Goal: Information Seeking & Learning: Learn about a topic

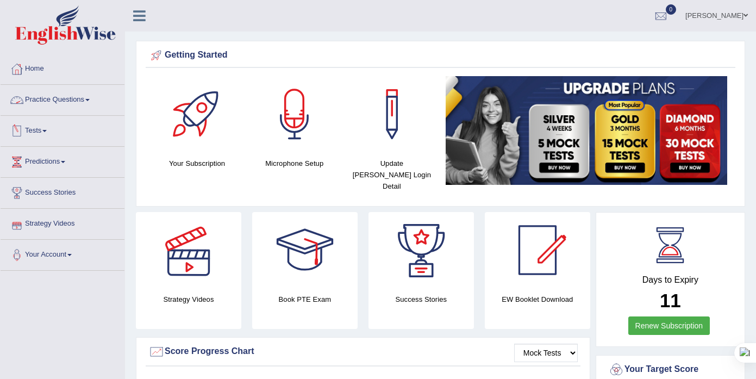
click at [90, 92] on link "Practice Questions" at bounding box center [63, 98] width 124 height 27
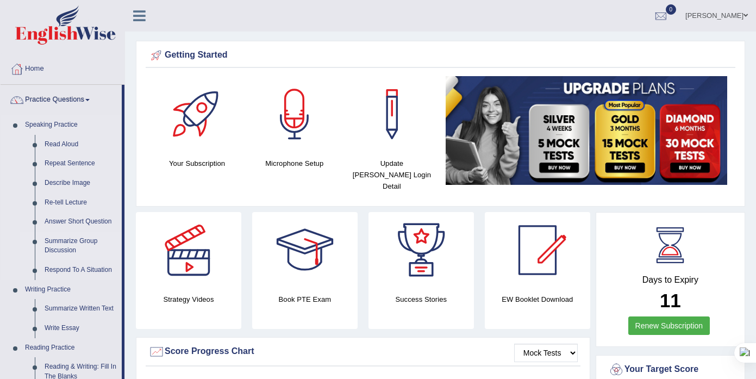
click at [72, 233] on link "Summarize Group Discussion" at bounding box center [81, 246] width 82 height 29
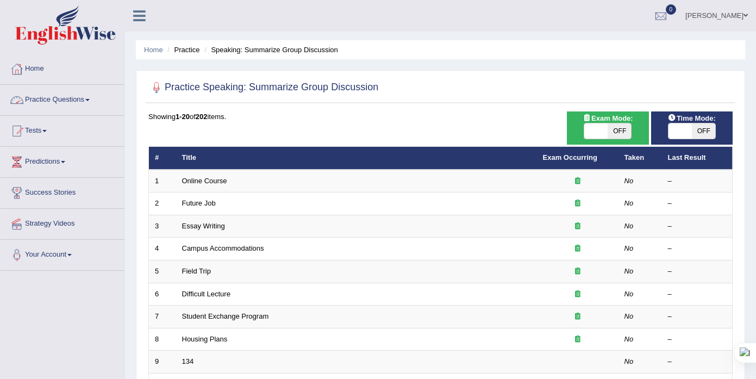
click at [89, 92] on link "Practice Questions" at bounding box center [63, 98] width 124 height 27
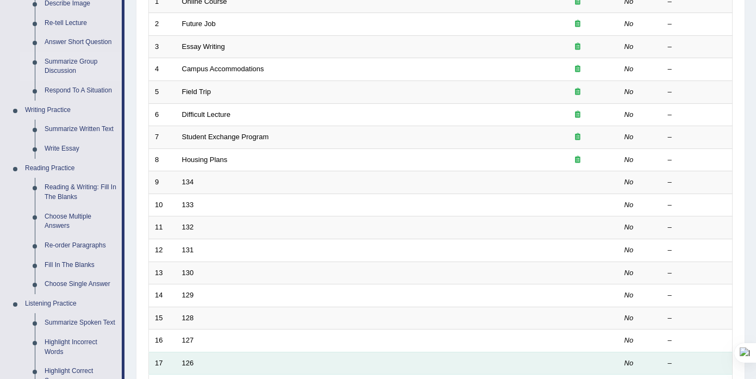
scroll to position [169, 0]
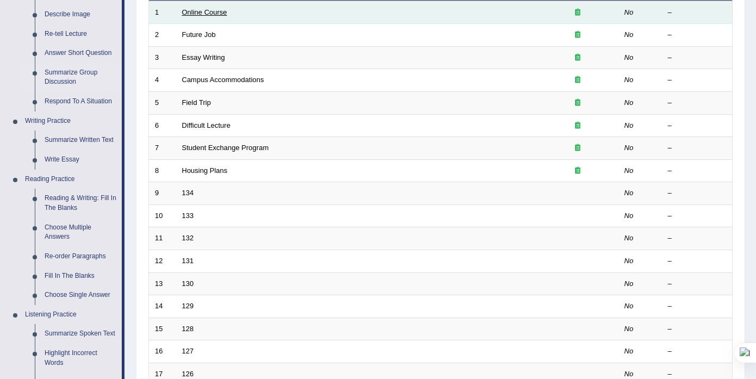
click at [214, 16] on link "Online Course" at bounding box center [204, 12] width 45 height 8
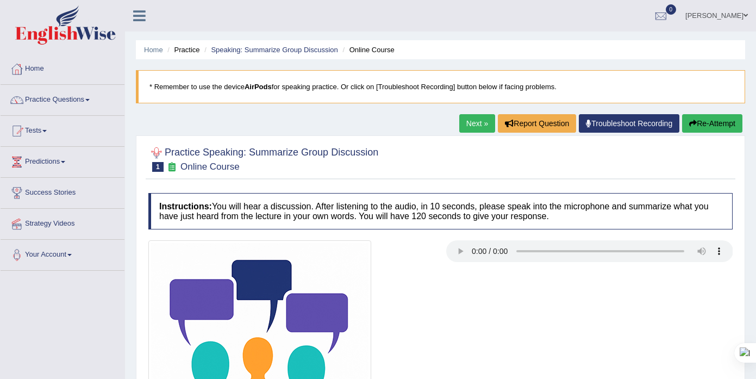
click at [171, 170] on icon at bounding box center [171, 166] width 11 height 9
click at [154, 150] on div at bounding box center [156, 153] width 16 height 16
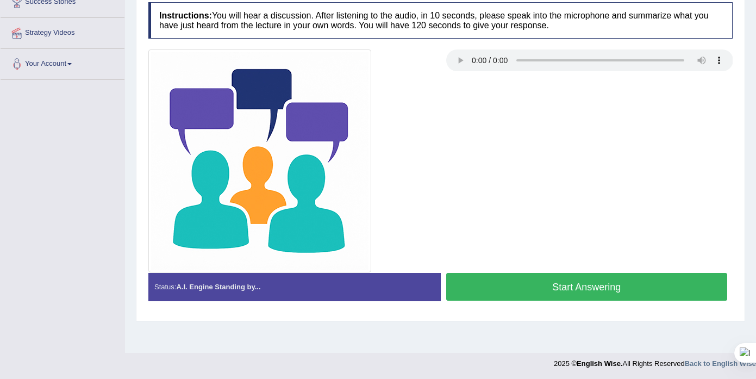
scroll to position [192, 0]
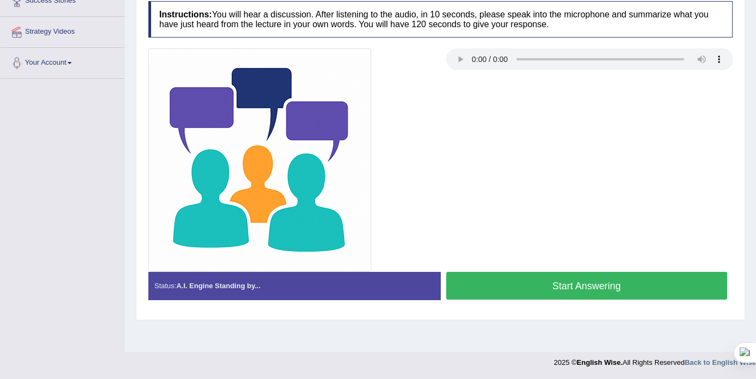
click at [555, 285] on button "Start Answering" at bounding box center [587, 286] width 282 height 28
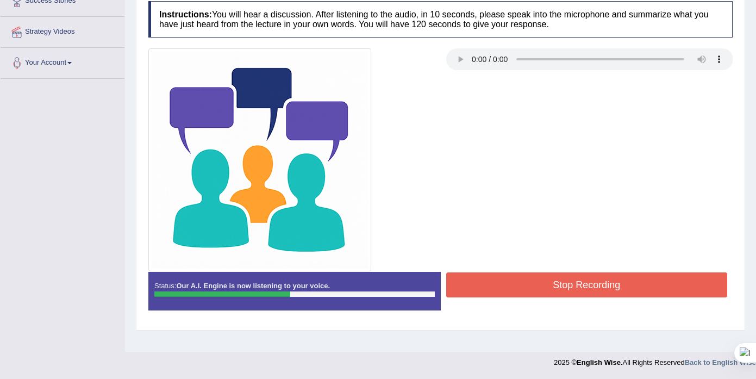
click at [555, 285] on button "Stop Recording" at bounding box center [587, 284] width 282 height 25
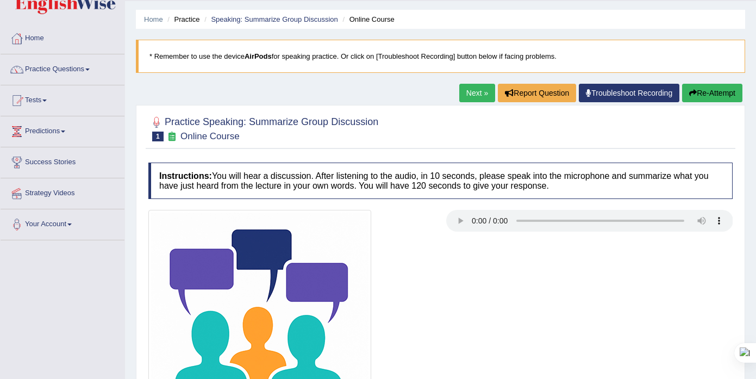
scroll to position [0, 0]
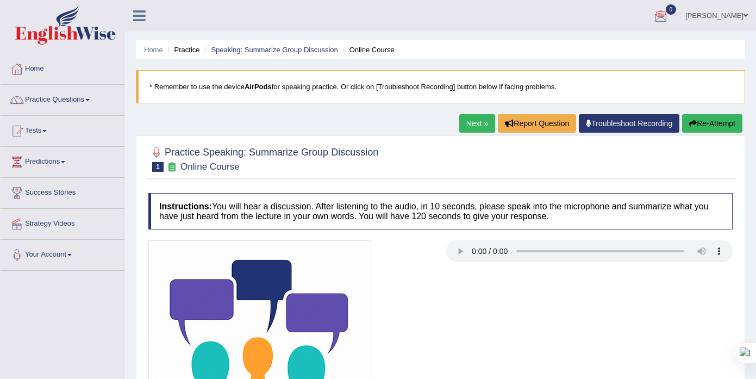
click at [719, 122] on button "Re-Attempt" at bounding box center [712, 123] width 60 height 18
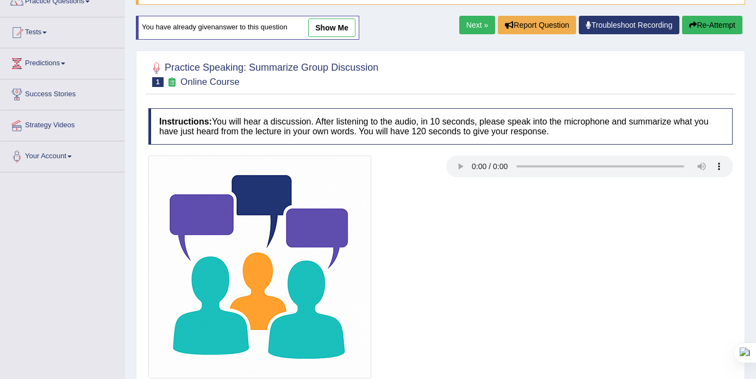
scroll to position [192, 0]
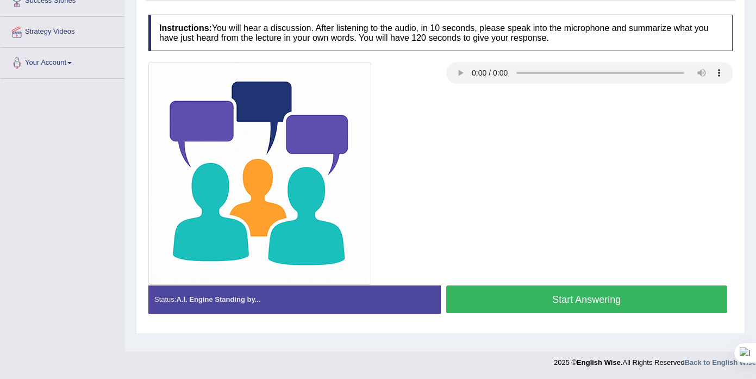
click at [546, 307] on button "Start Answering" at bounding box center [587, 299] width 282 height 28
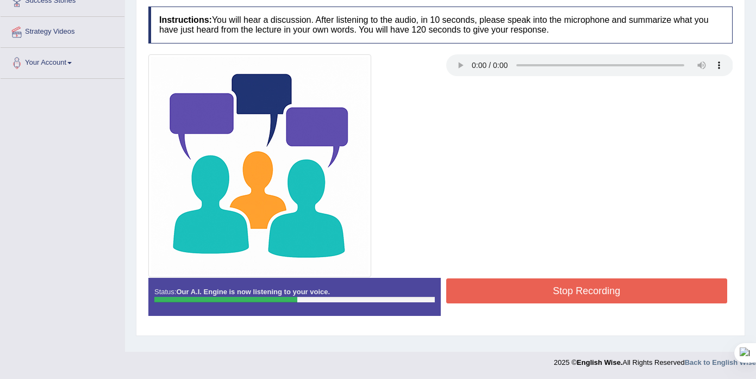
click at [566, 291] on button "Stop Recording" at bounding box center [587, 290] width 282 height 25
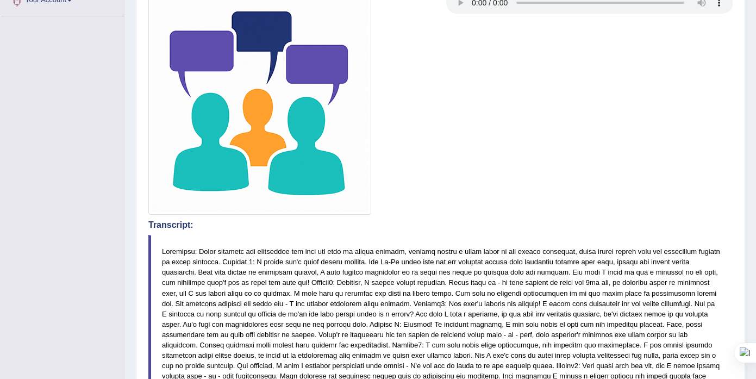
scroll to position [105, 0]
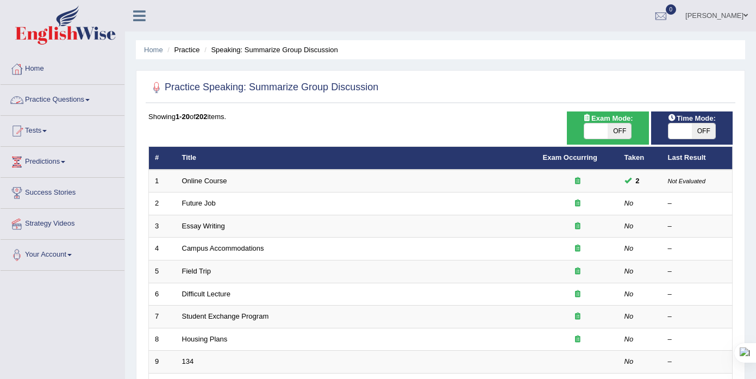
click at [90, 99] on span at bounding box center [87, 100] width 4 height 2
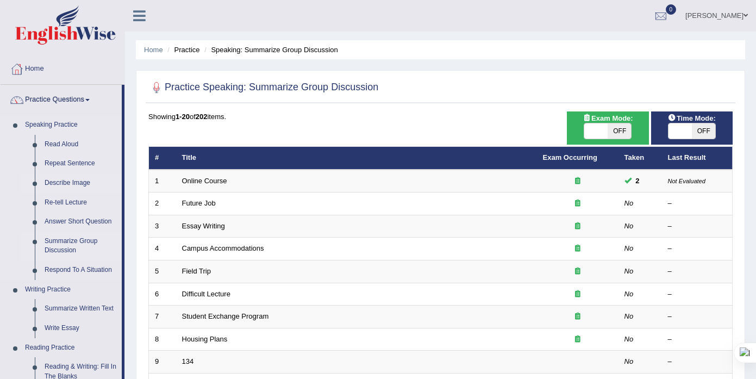
click at [63, 182] on link "Describe Image" at bounding box center [81, 183] width 82 height 20
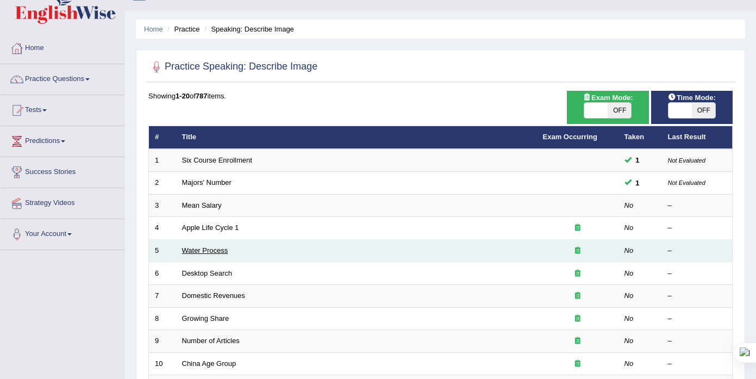
click at [214, 253] on link "Water Process" at bounding box center [205, 250] width 46 height 8
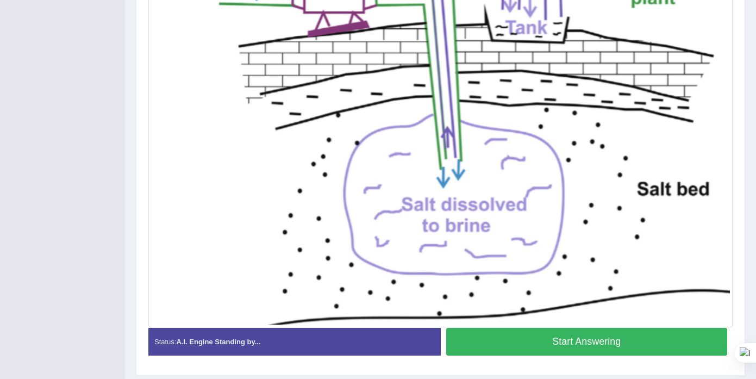
scroll to position [338, 0]
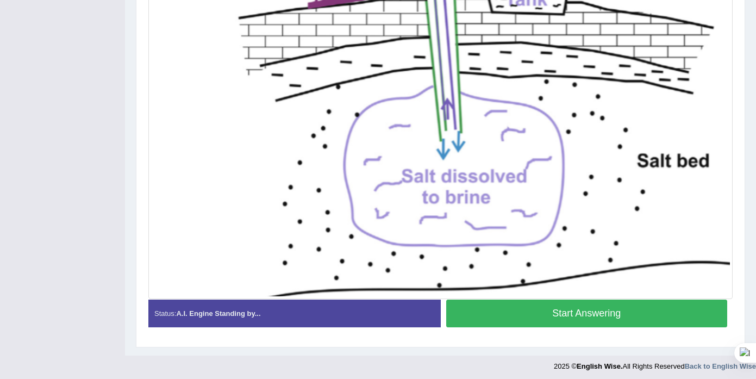
click at [580, 318] on button "Start Answering" at bounding box center [587, 314] width 282 height 28
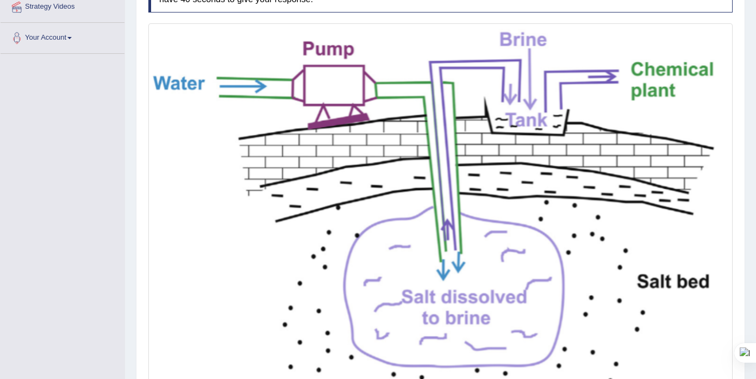
scroll to position [0, 0]
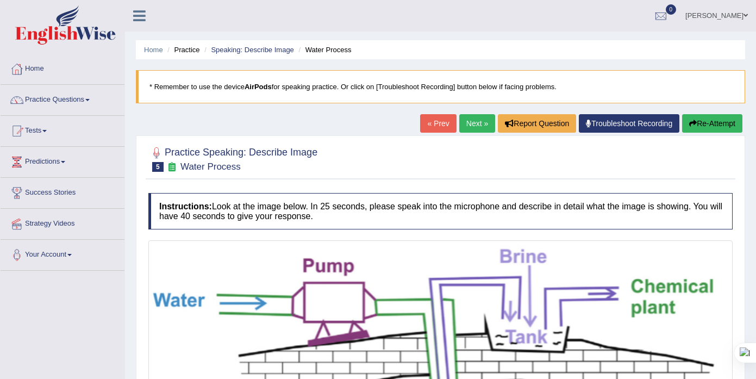
click at [724, 123] on button "Re-Attempt" at bounding box center [712, 123] width 60 height 18
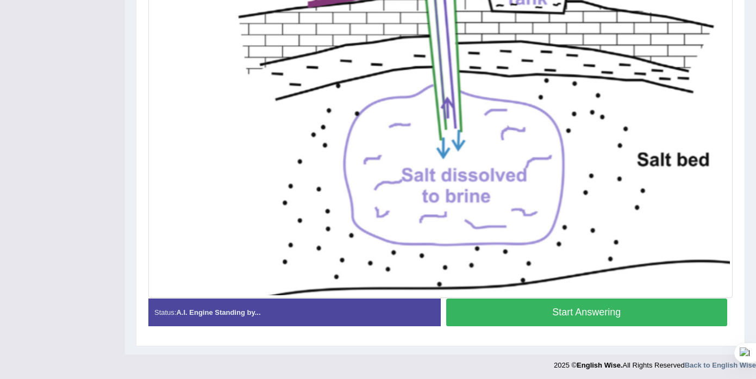
scroll to position [341, 0]
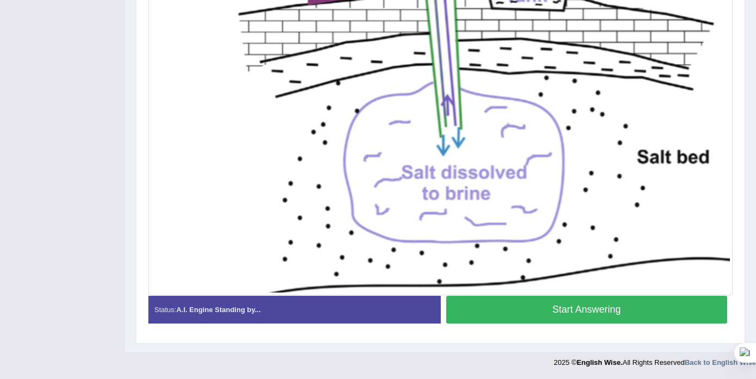
click at [605, 313] on button "Start Answering" at bounding box center [587, 310] width 282 height 28
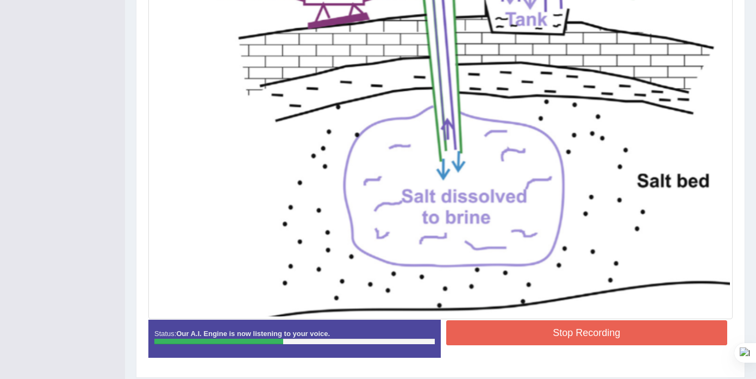
scroll to position [352, 0]
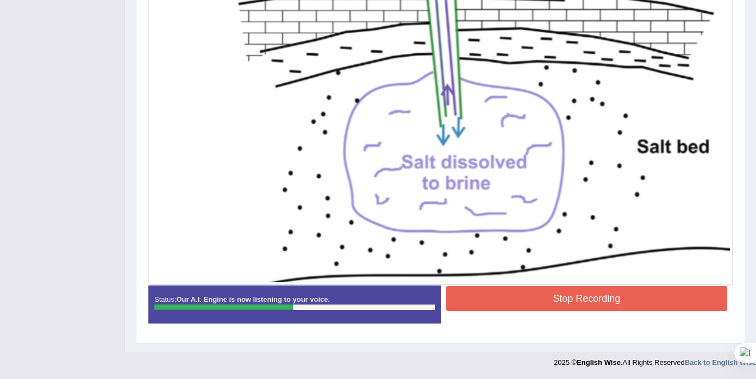
click at [595, 297] on button "Stop Recording" at bounding box center [587, 298] width 282 height 25
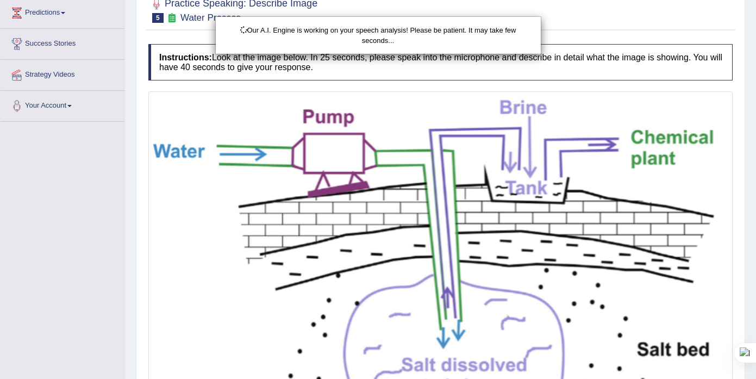
scroll to position [0, 0]
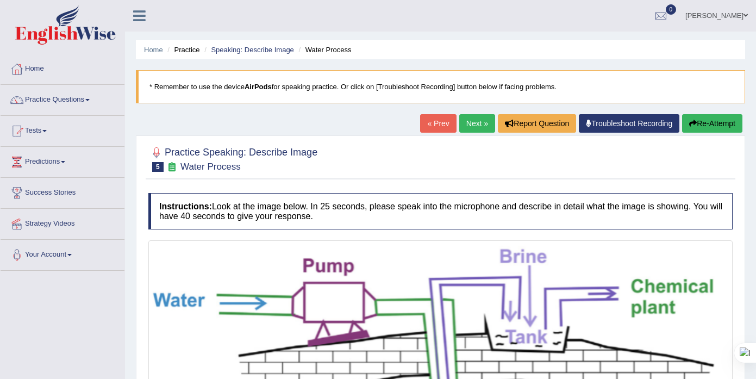
click at [731, 121] on button "Re-Attempt" at bounding box center [712, 123] width 60 height 18
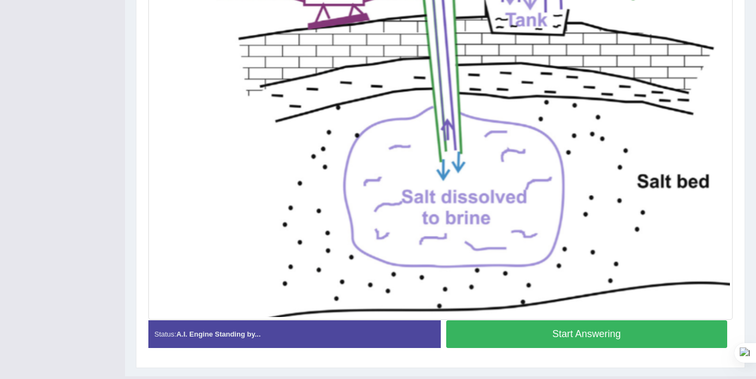
click at [490, 333] on button "Start Answering" at bounding box center [587, 334] width 282 height 28
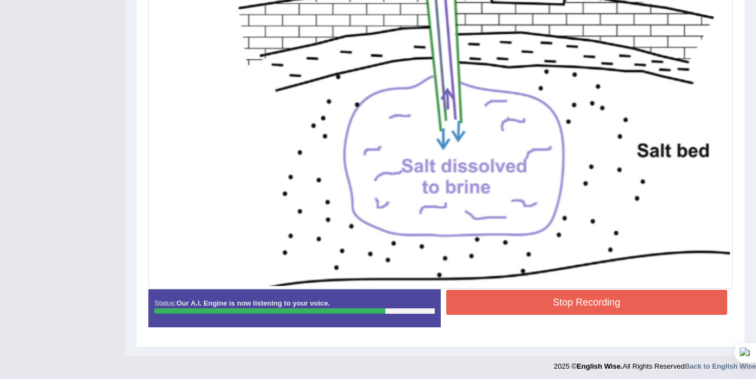
scroll to position [358, 0]
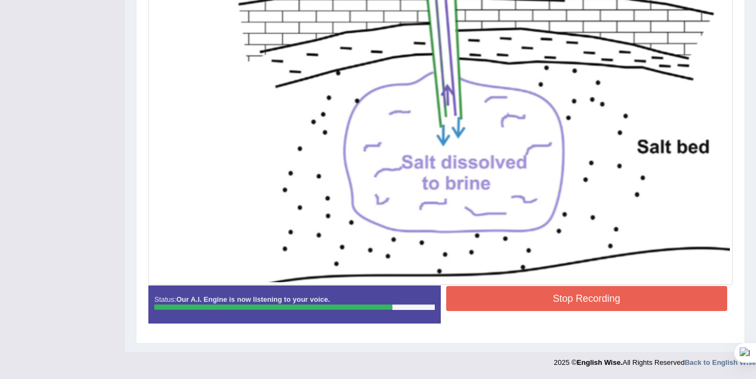
click at [541, 301] on button "Stop Recording" at bounding box center [587, 298] width 282 height 25
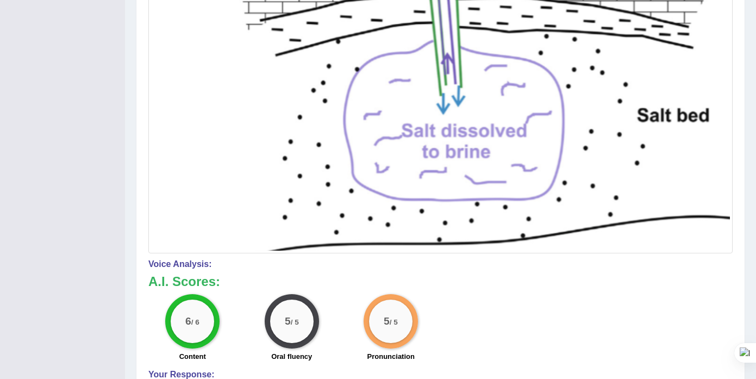
scroll to position [0, 0]
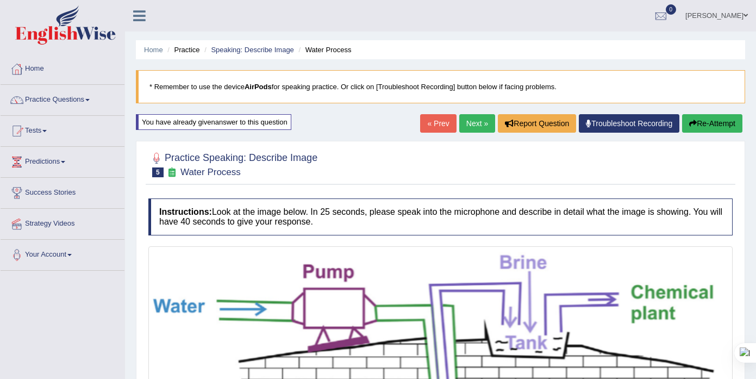
click at [481, 120] on link "Next »" at bounding box center [477, 123] width 36 height 18
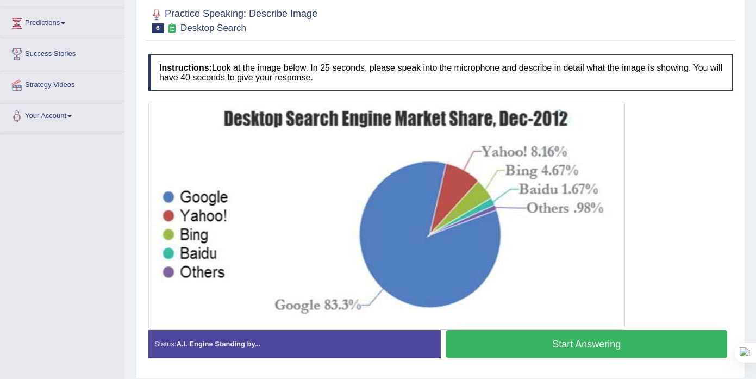
scroll to position [192, 0]
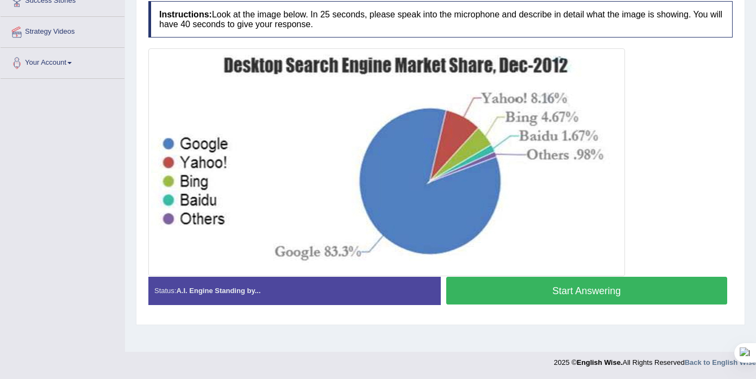
click at [505, 282] on button "Start Answering" at bounding box center [587, 291] width 282 height 28
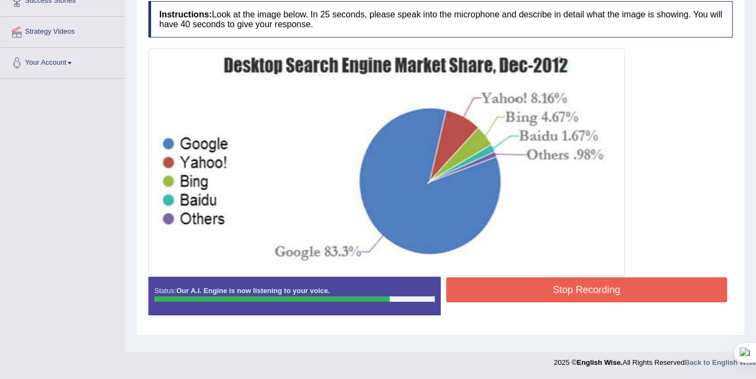
click at [593, 288] on button "Stop Recording" at bounding box center [587, 289] width 282 height 25
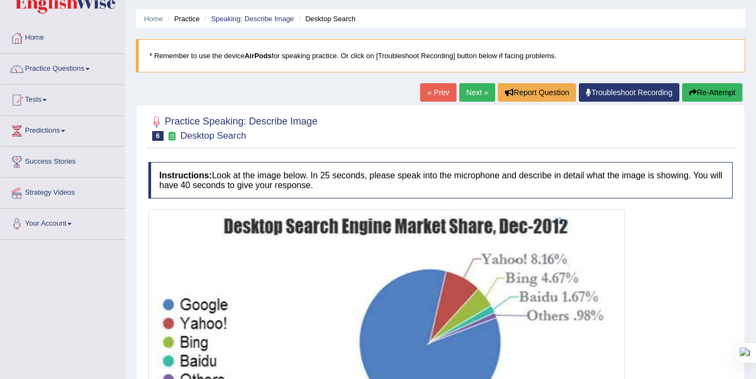
scroll to position [0, 0]
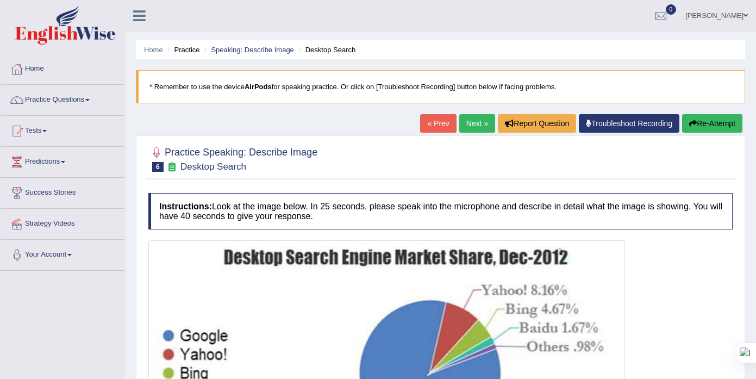
click at [471, 125] on link "Next »" at bounding box center [477, 123] width 36 height 18
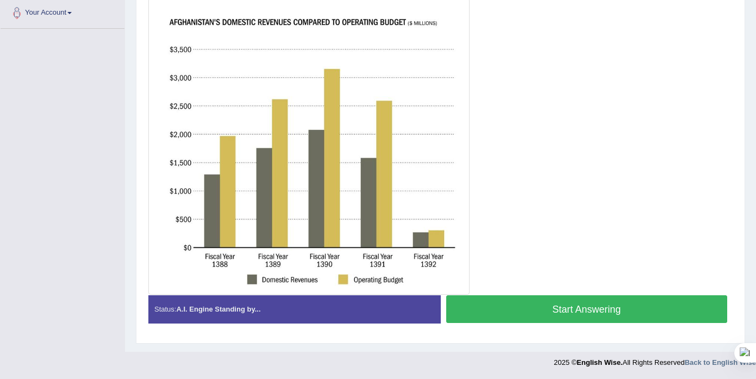
click at [575, 308] on button "Start Answering" at bounding box center [587, 309] width 282 height 28
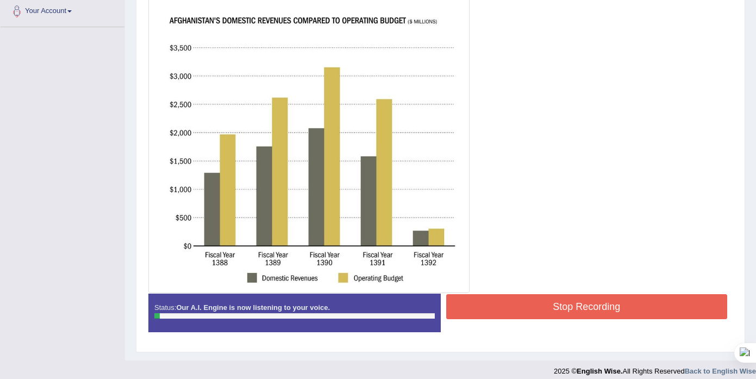
scroll to position [252, 0]
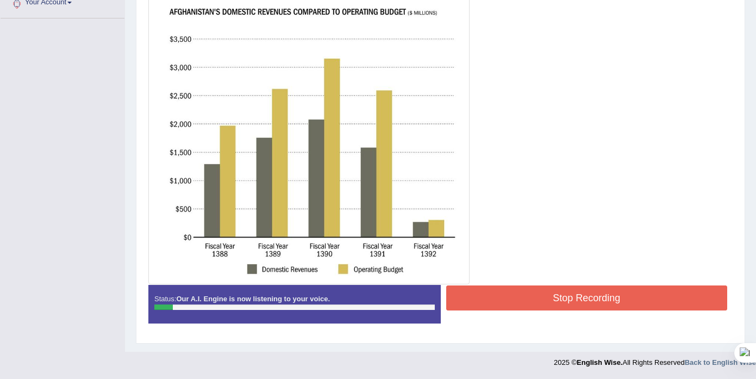
click at [573, 295] on button "Stop Recording" at bounding box center [587, 297] width 282 height 25
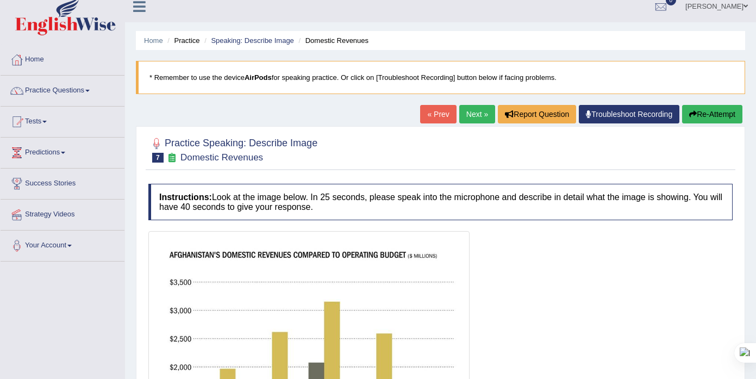
scroll to position [0, 0]
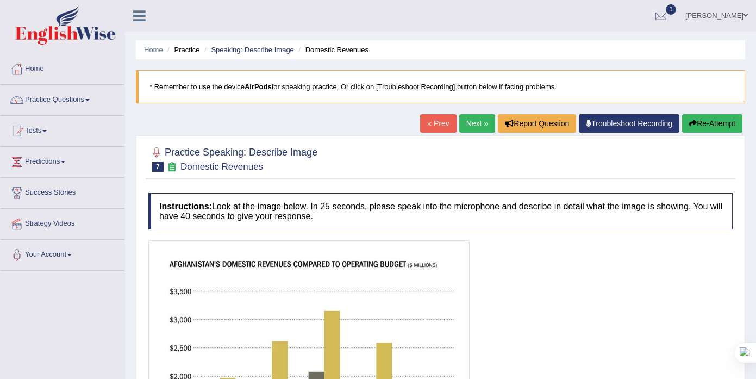
click at [711, 125] on button "Re-Attempt" at bounding box center [712, 123] width 60 height 18
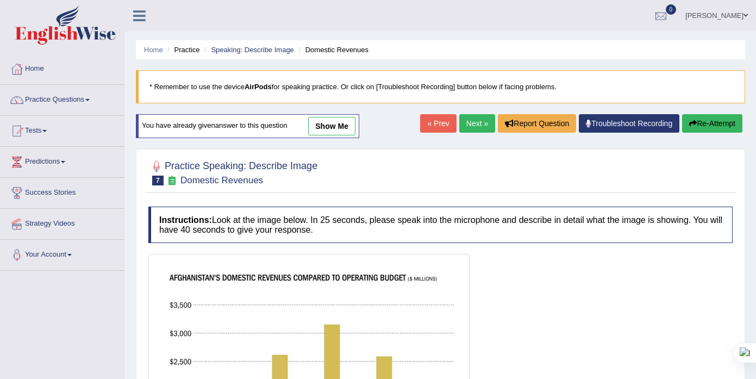
scroll to position [256, 0]
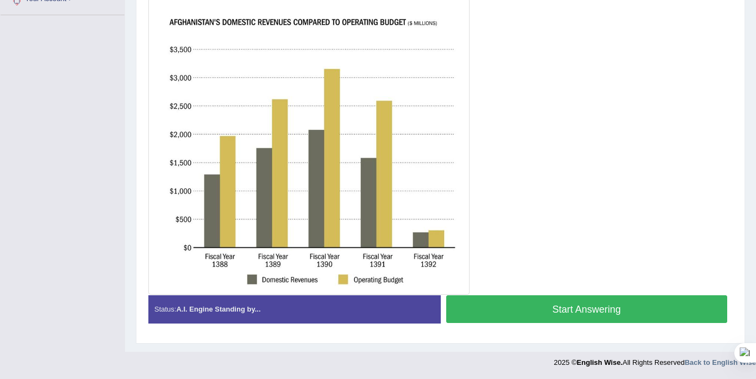
click at [558, 302] on button "Start Answering" at bounding box center [587, 309] width 282 height 28
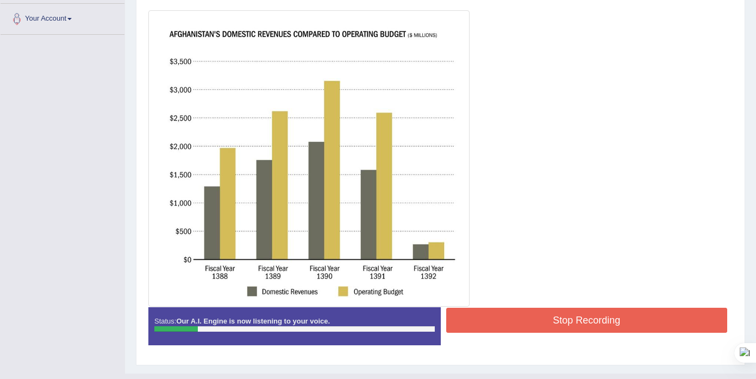
scroll to position [241, 0]
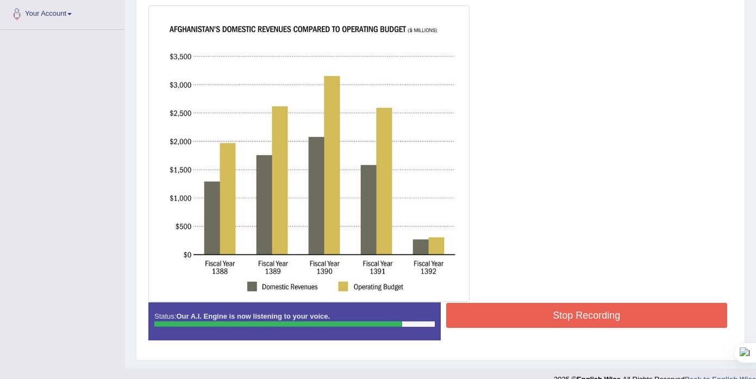
click at [602, 315] on button "Stop Recording" at bounding box center [587, 315] width 282 height 25
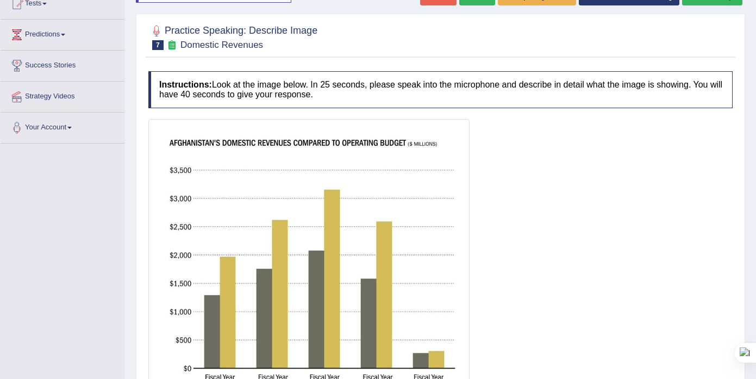
scroll to position [0, 0]
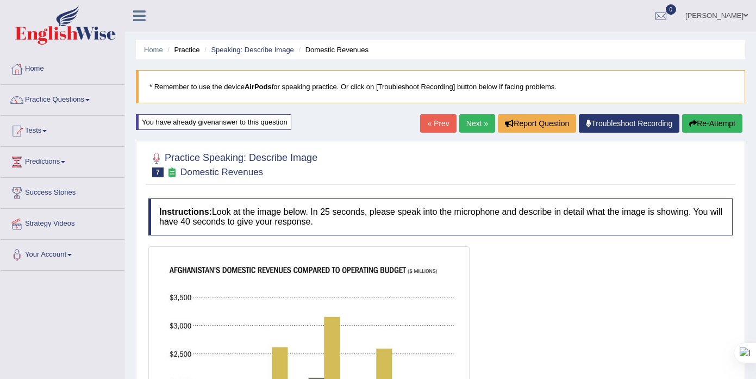
click at [700, 127] on button "Re-Attempt" at bounding box center [712, 123] width 60 height 18
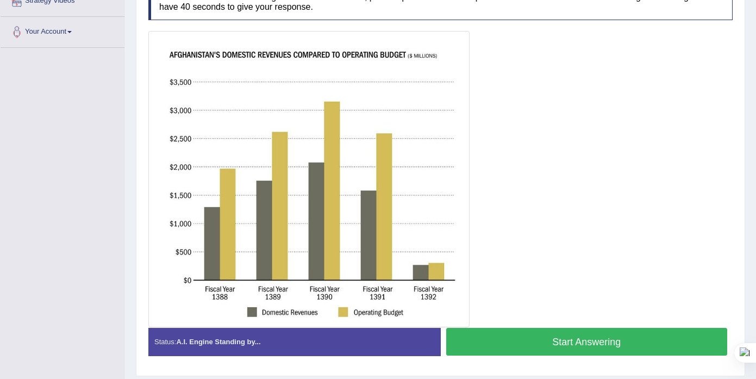
scroll to position [221, 0]
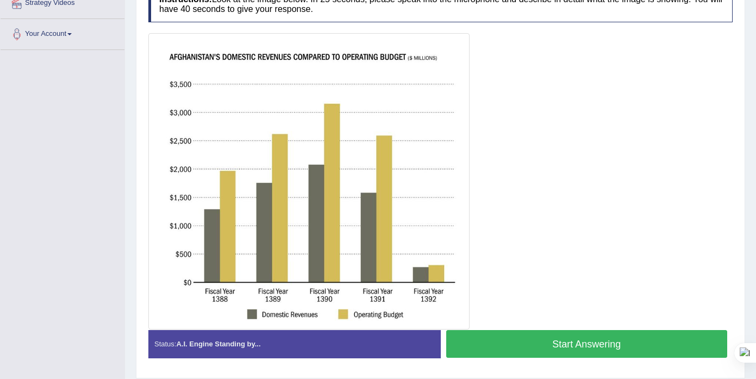
click at [574, 343] on button "Start Answering" at bounding box center [587, 344] width 282 height 28
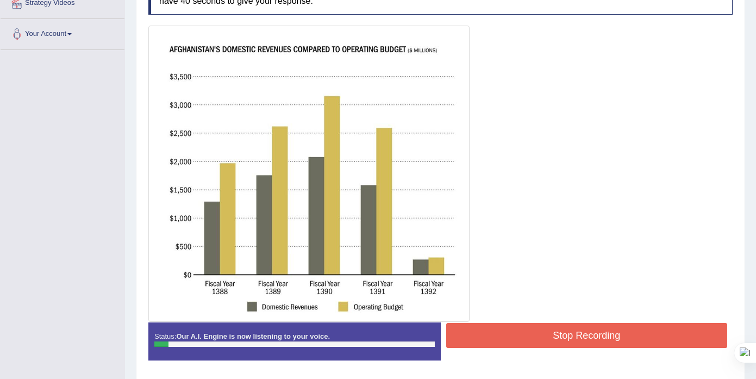
click at [574, 343] on button "Stop Recording" at bounding box center [587, 335] width 282 height 25
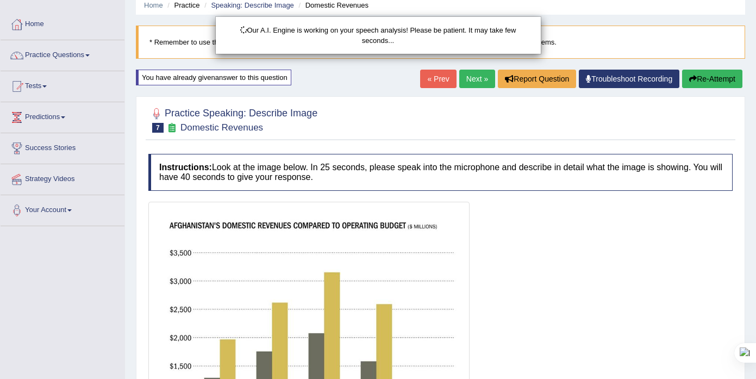
scroll to position [0, 0]
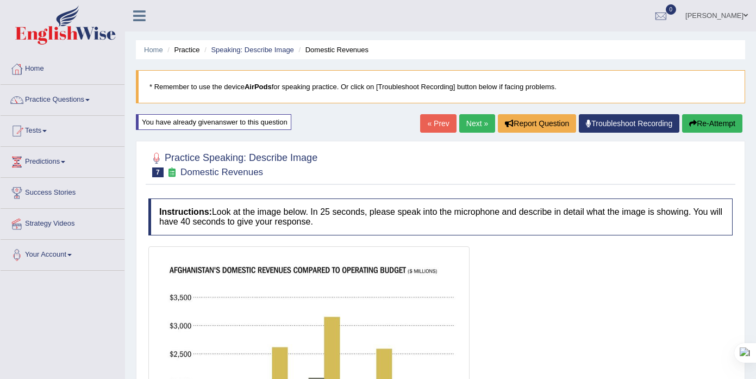
click at [708, 123] on button "Re-Attempt" at bounding box center [712, 123] width 60 height 18
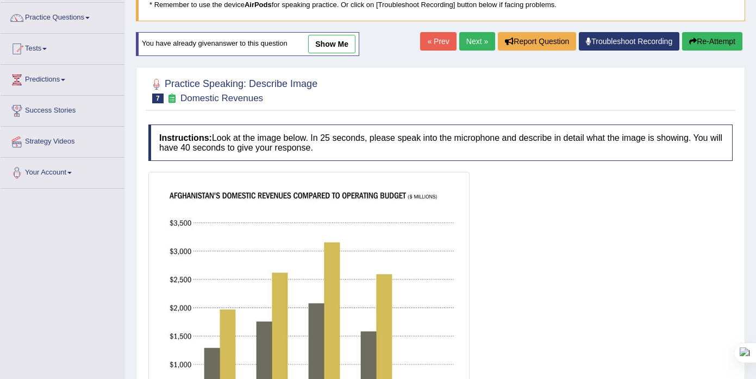
scroll to position [256, 0]
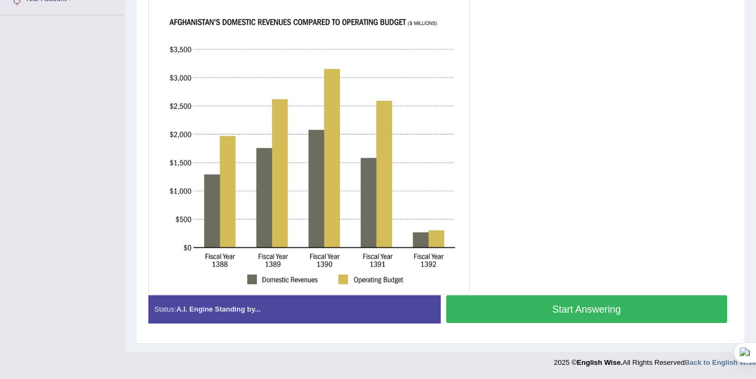
click at [560, 311] on button "Start Answering" at bounding box center [587, 309] width 282 height 28
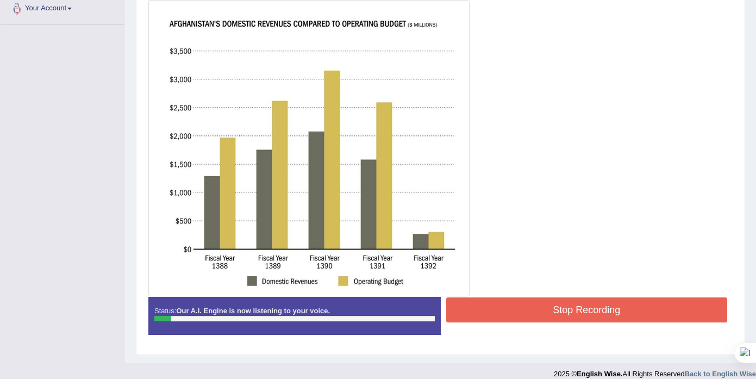
scroll to position [247, 0]
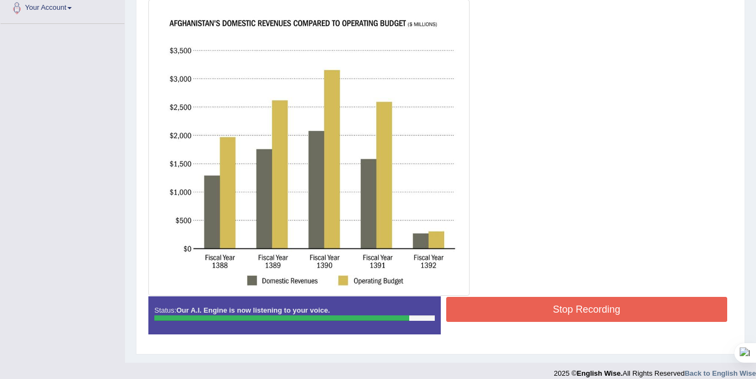
click at [560, 311] on button "Stop Recording" at bounding box center [587, 309] width 282 height 25
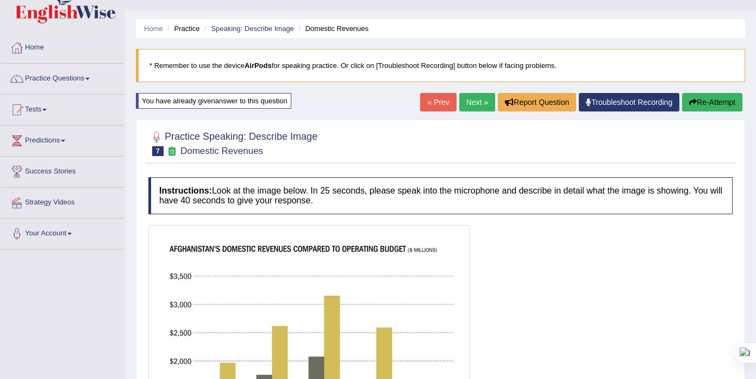
scroll to position [0, 0]
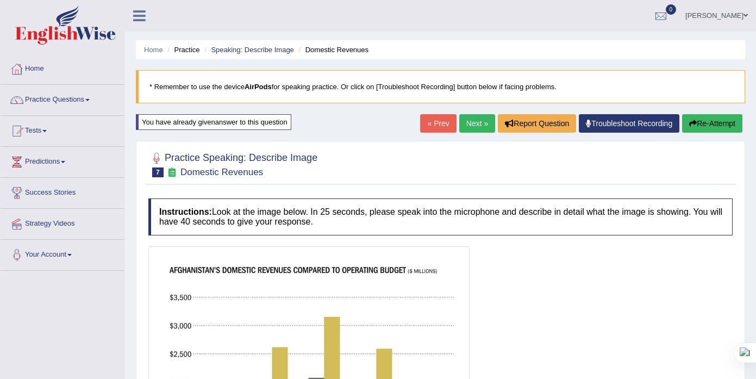
click at [468, 126] on link "Next »" at bounding box center [477, 123] width 36 height 18
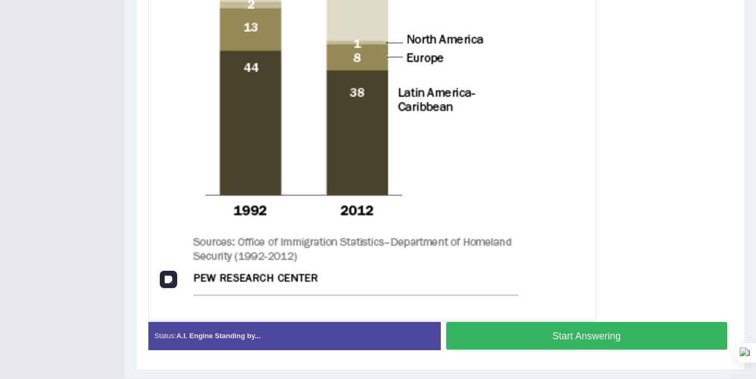
scroll to position [488, 0]
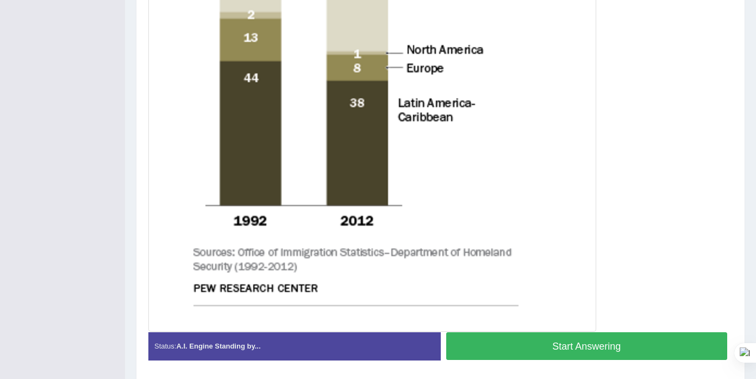
click at [565, 352] on button "Start Answering" at bounding box center [587, 346] width 282 height 28
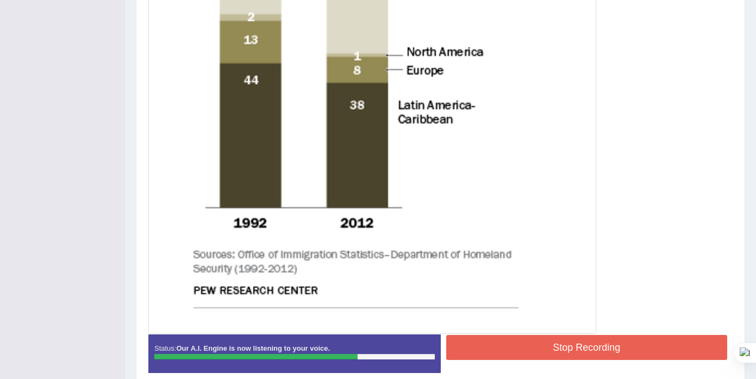
scroll to position [493, 0]
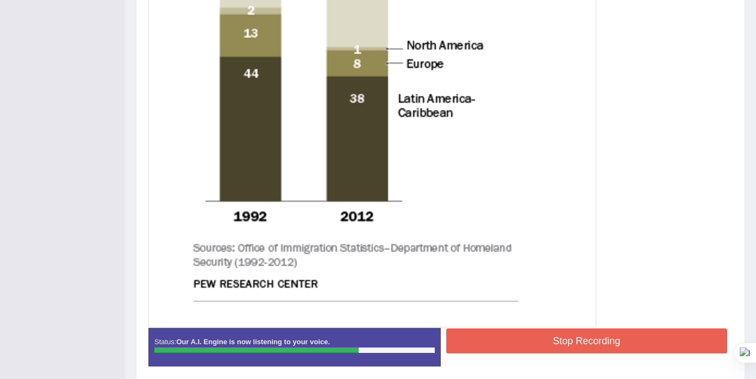
click at [565, 342] on button "Stop Recording" at bounding box center [587, 340] width 282 height 25
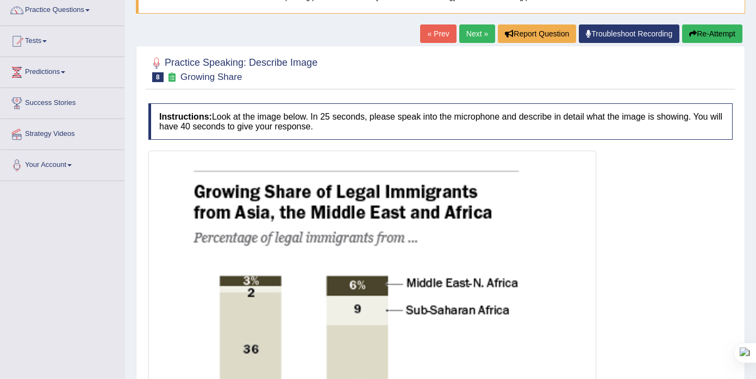
scroll to position [0, 0]
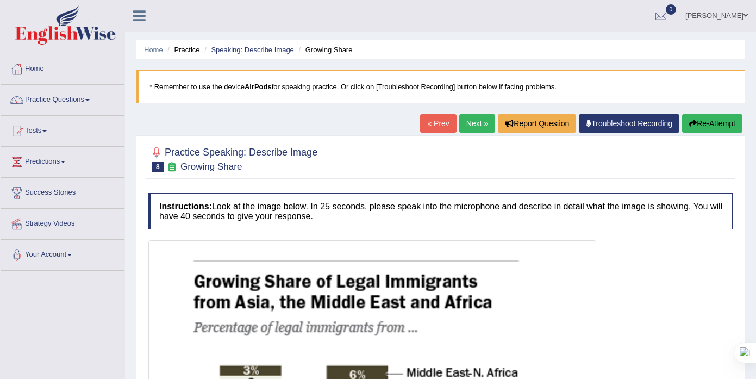
click at [466, 123] on link "Next »" at bounding box center [477, 123] width 36 height 18
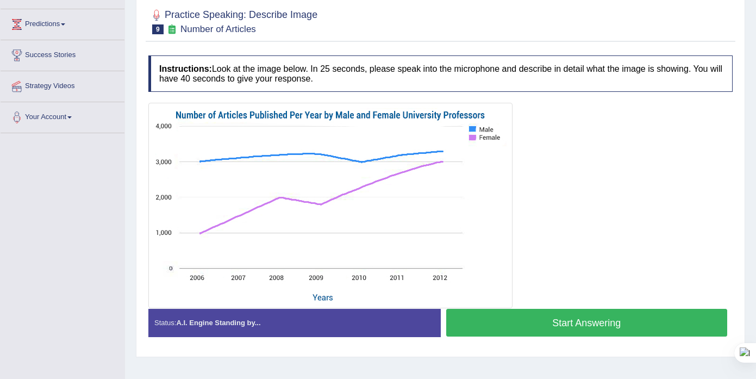
scroll to position [192, 0]
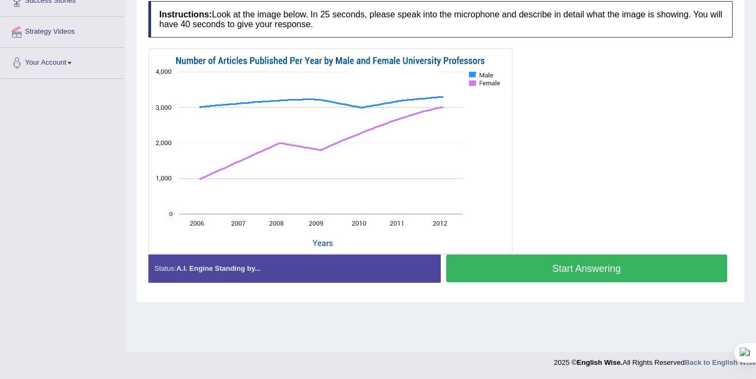
click at [589, 276] on button "Start Answering" at bounding box center [587, 268] width 282 height 28
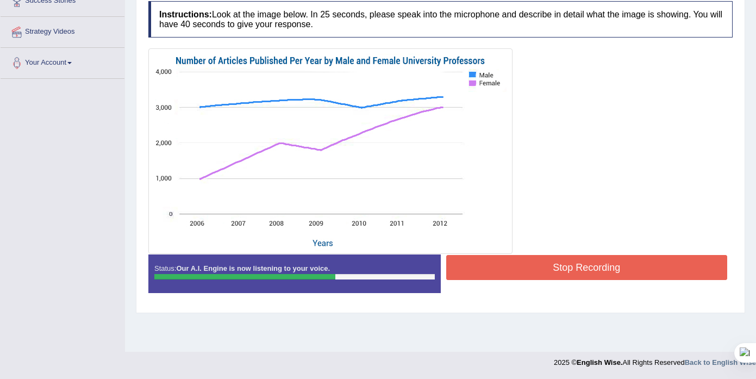
click at [590, 265] on button "Stop Recording" at bounding box center [587, 267] width 282 height 25
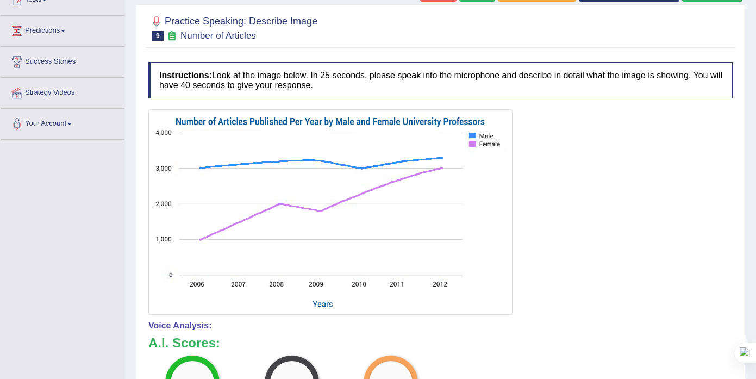
scroll to position [0, 0]
